Goal: Task Accomplishment & Management: Use online tool/utility

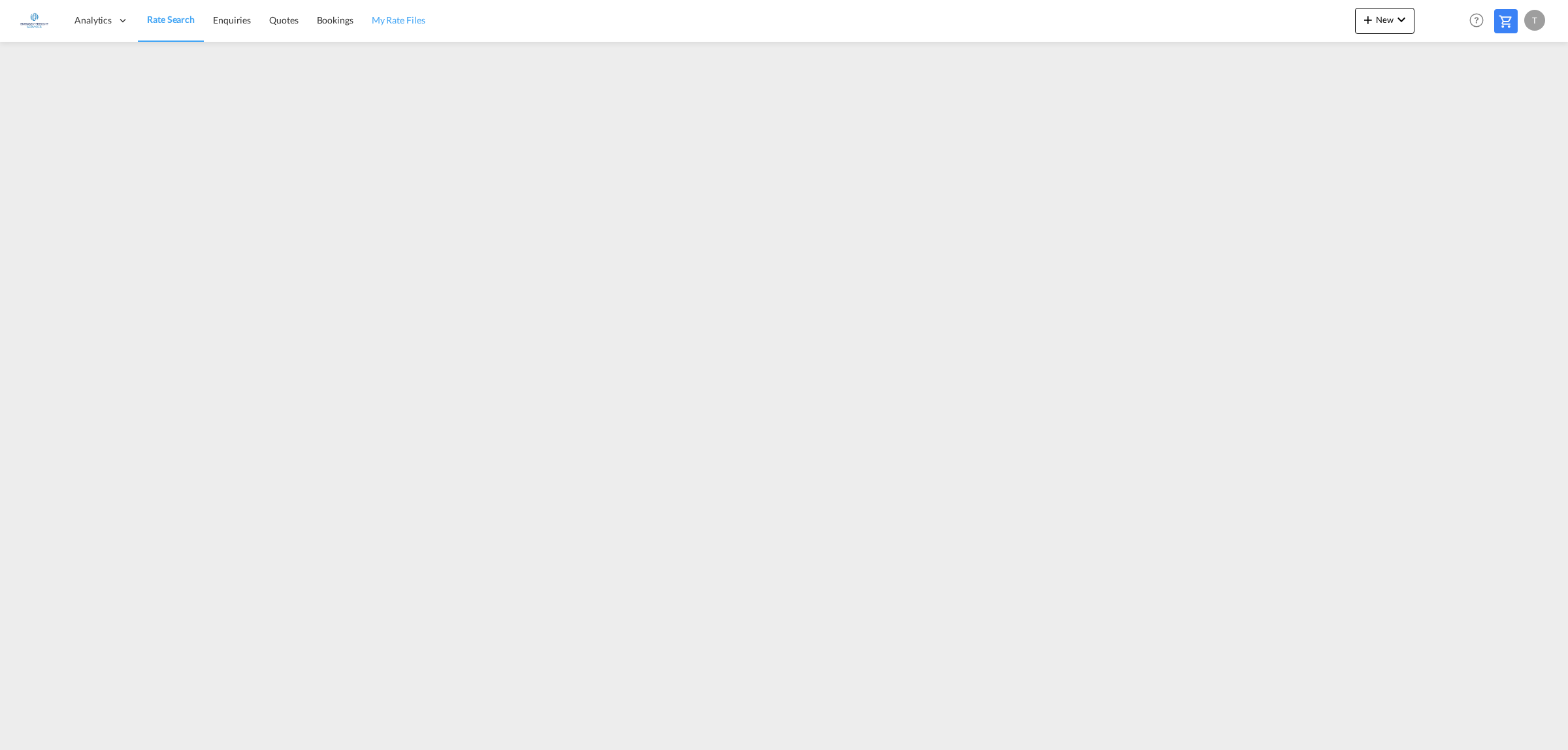
click at [397, 17] on span "My Rate Files" at bounding box center [399, 20] width 54 height 11
click at [180, 21] on span "Rate Search" at bounding box center [170, 20] width 47 height 11
click at [1384, 18] on span "New" at bounding box center [1385, 20] width 49 height 11
click at [1354, 49] on span "Rates" at bounding box center [1351, 55] width 16 height 26
click at [1446, 93] on span "Ratesheet" at bounding box center [1439, 98] width 15 height 26
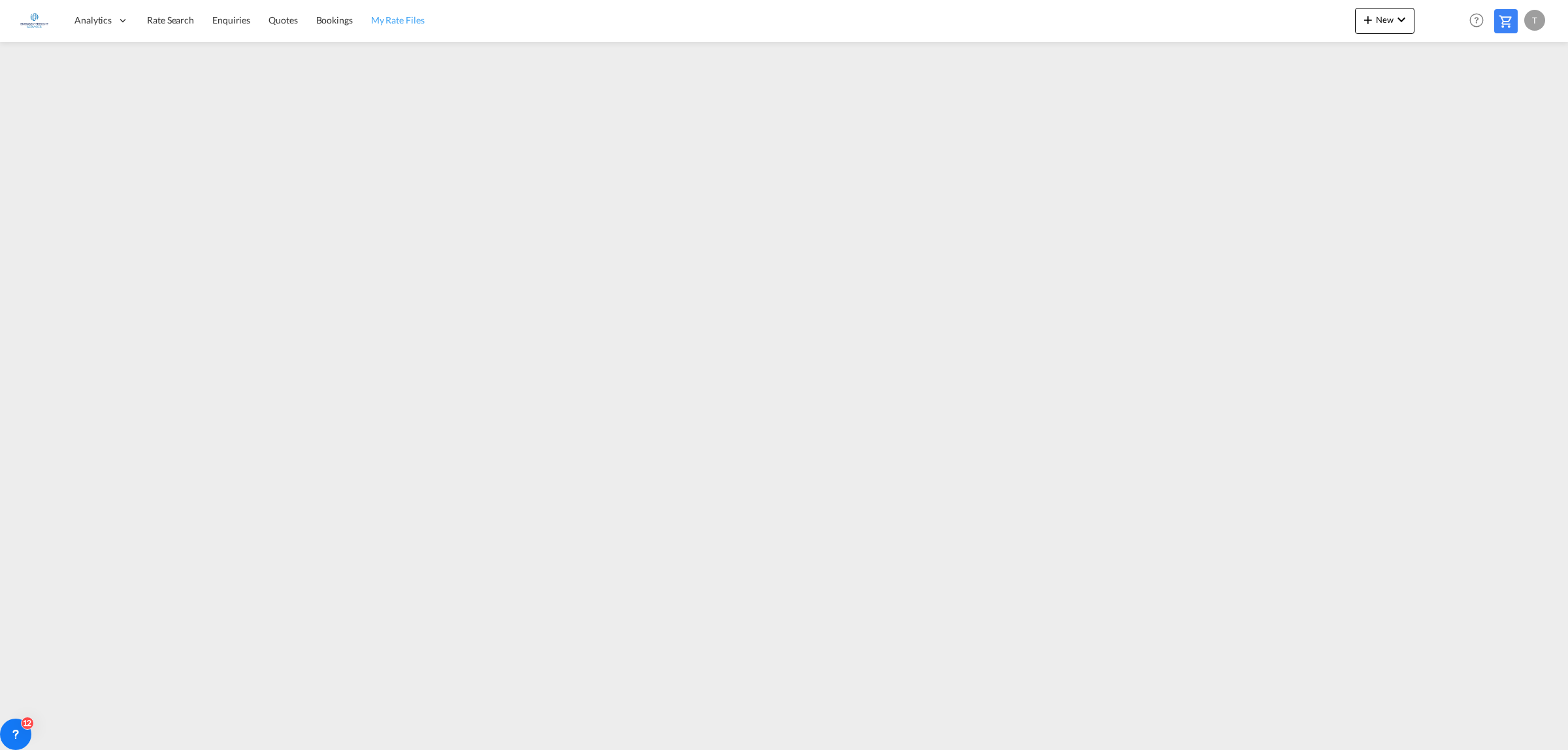
click at [398, 18] on span "My Rate Files" at bounding box center [398, 20] width 54 height 11
click at [1384, 17] on span "New" at bounding box center [1385, 20] width 49 height 11
click at [1451, 89] on div "Ratesheet" at bounding box center [1455, 97] width 48 height 32
